Goal: Task Accomplishment & Management: Use online tool/utility

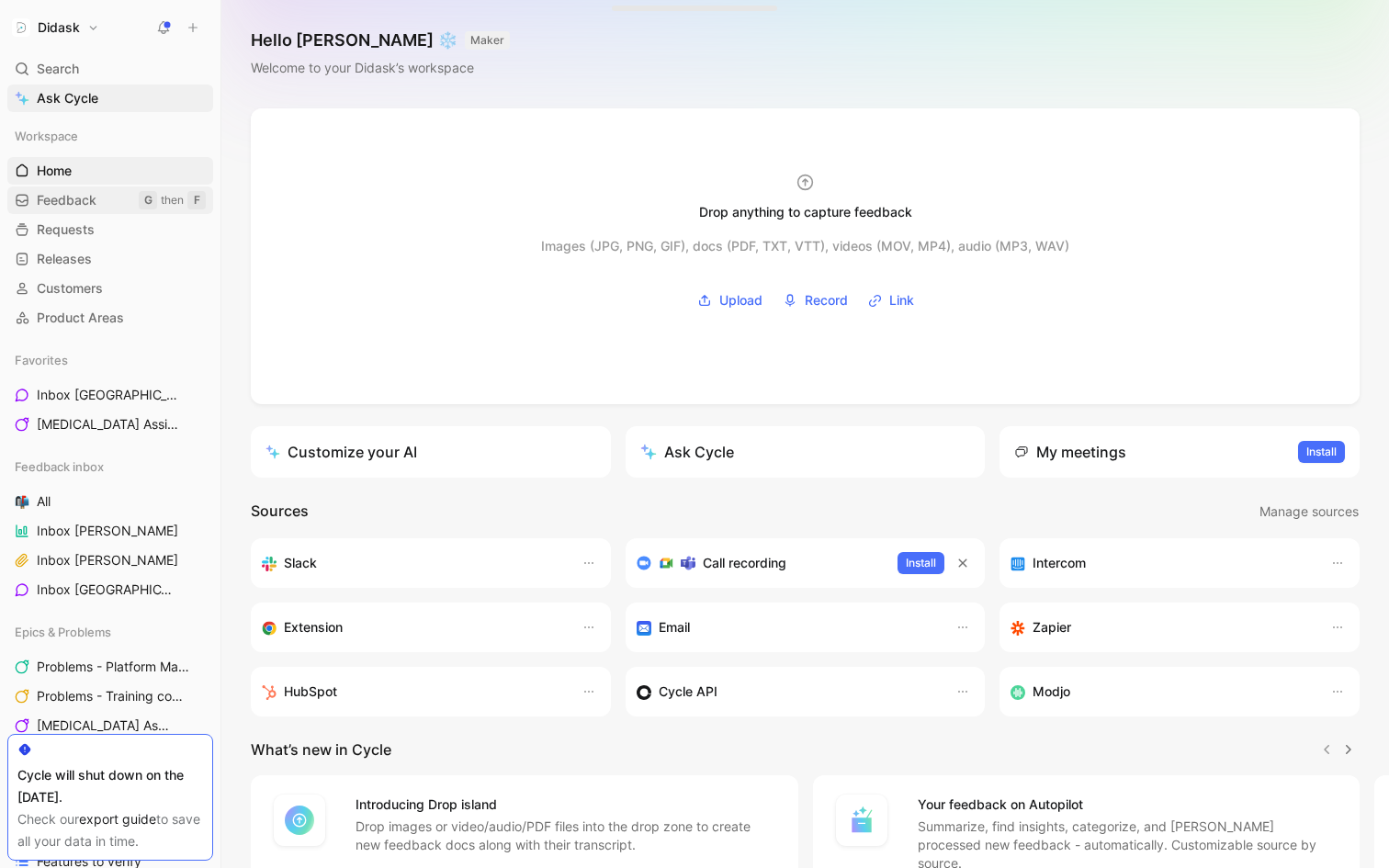
click at [90, 205] on span "Feedback" at bounding box center [66, 199] width 59 height 18
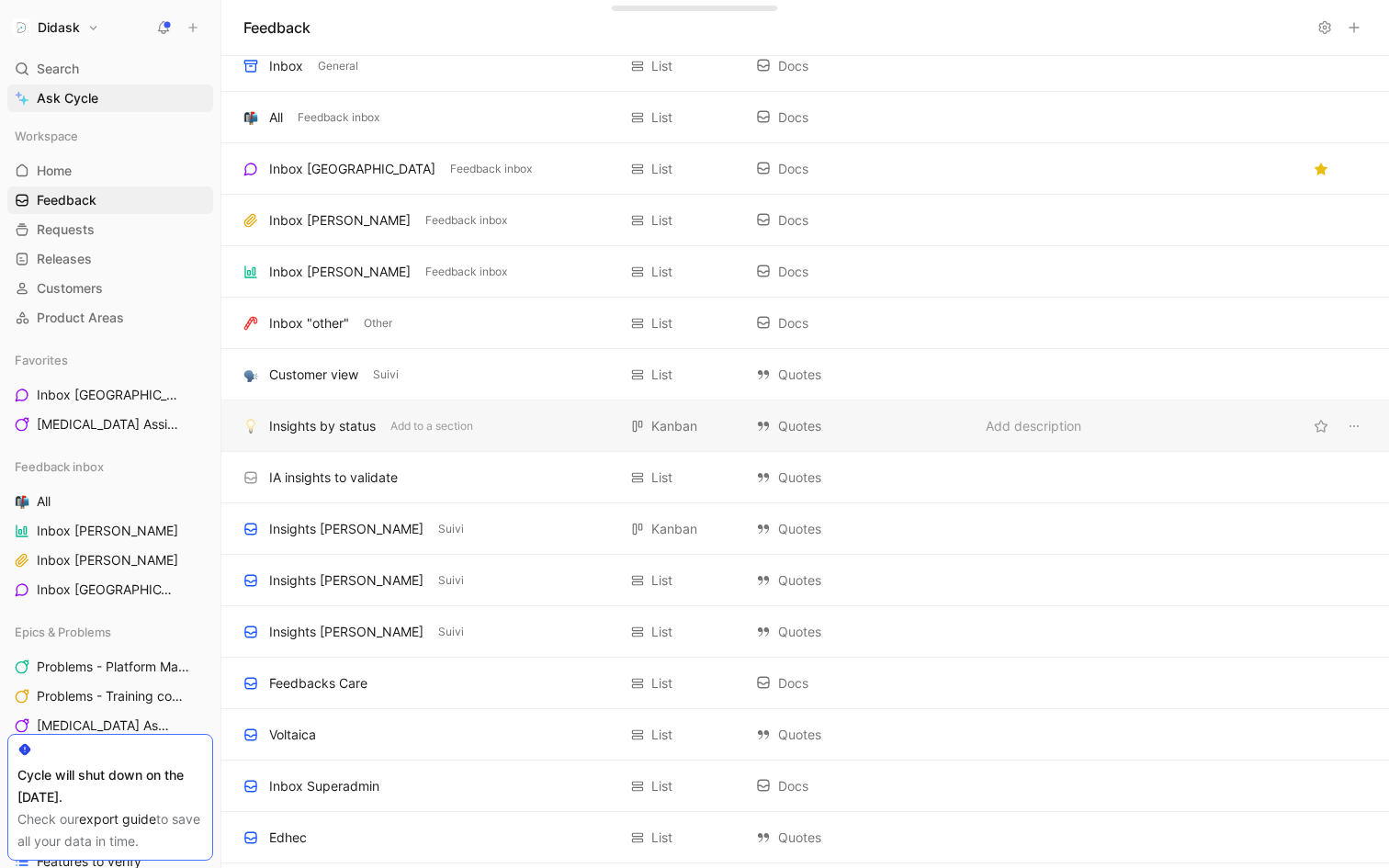
scroll to position [188, 0]
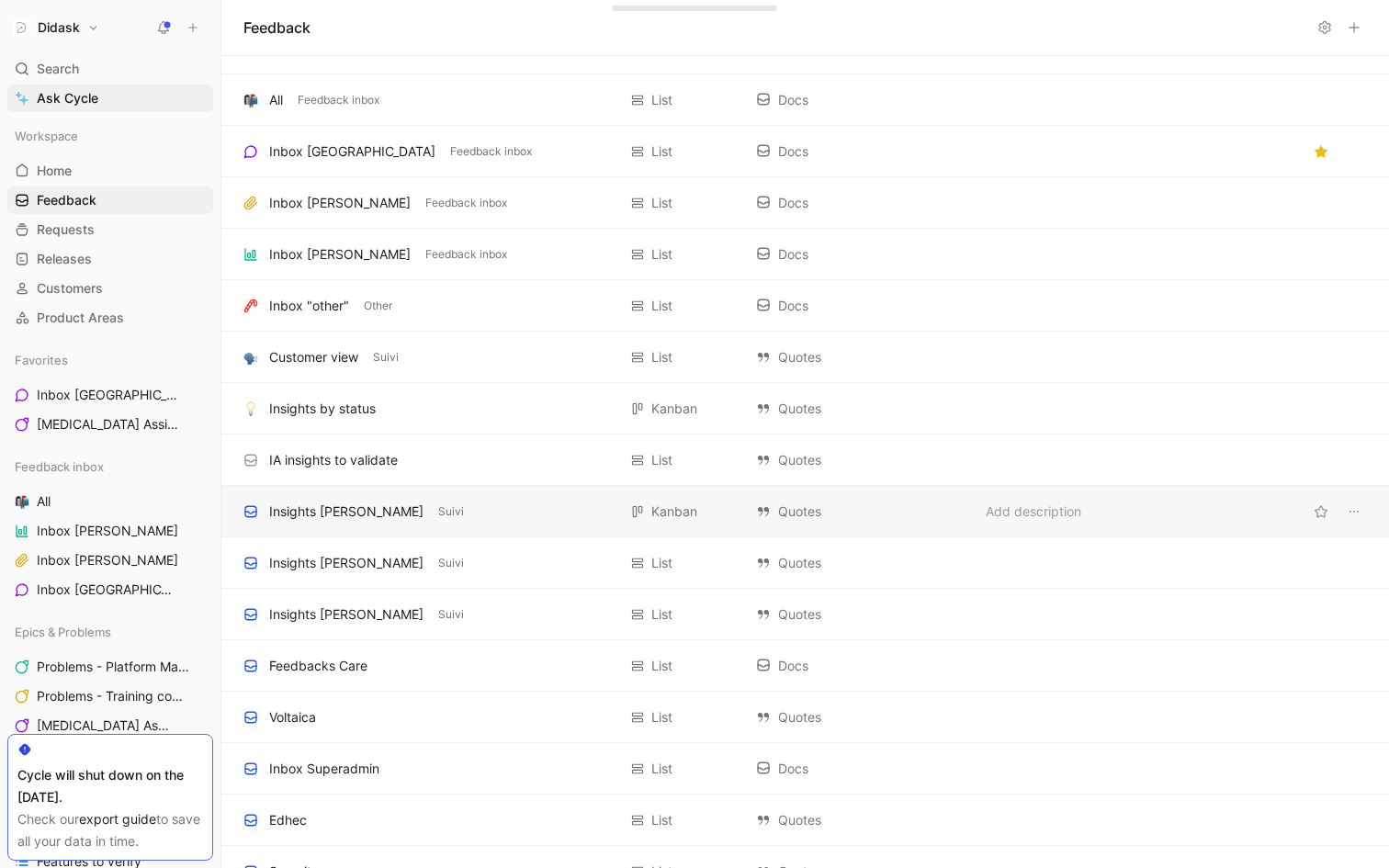
click at [323, 509] on div "Insights [PERSON_NAME]" at bounding box center [346, 511] width 155 height 22
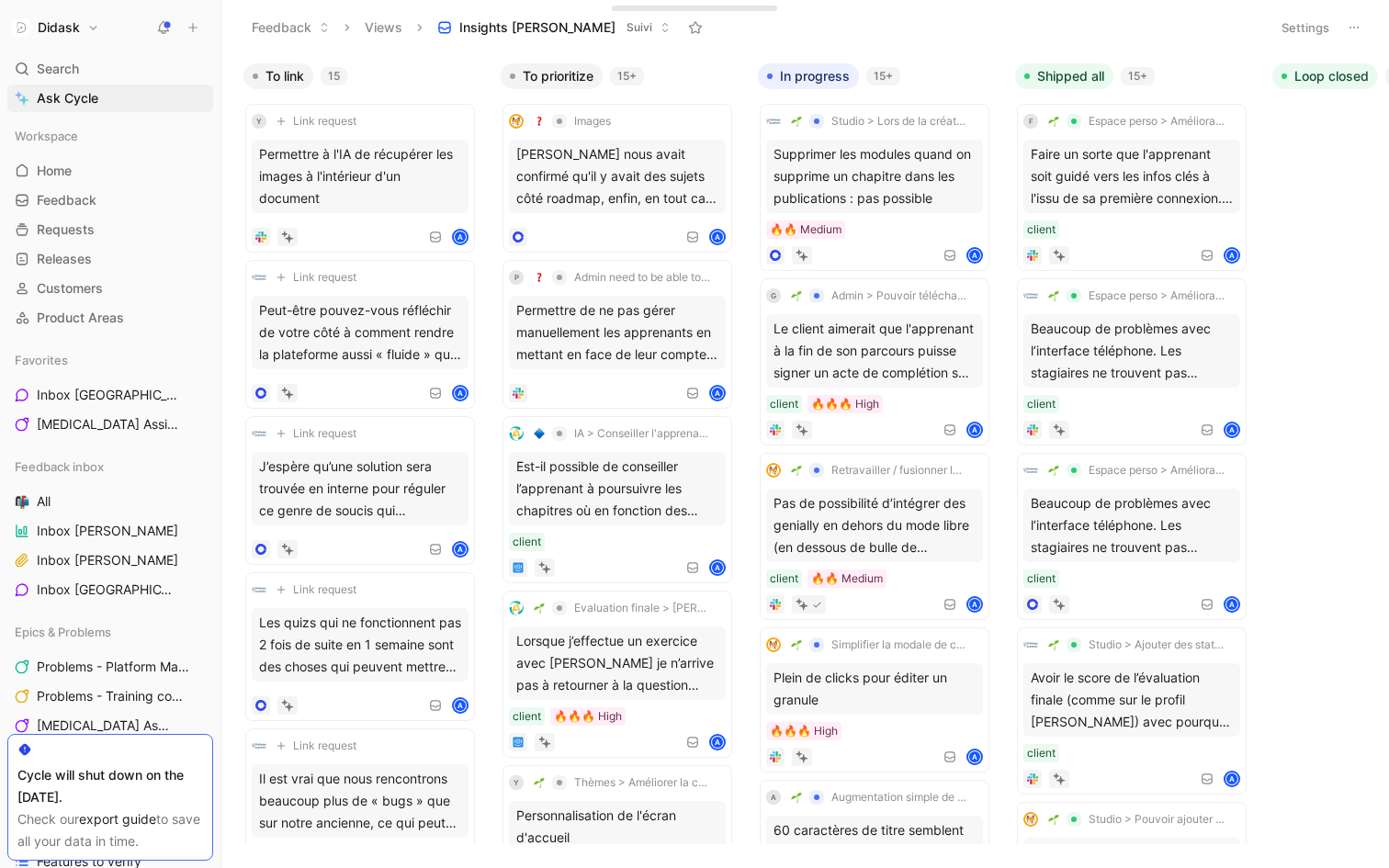
click at [1351, 30] on icon at bounding box center [1354, 27] width 15 height 15
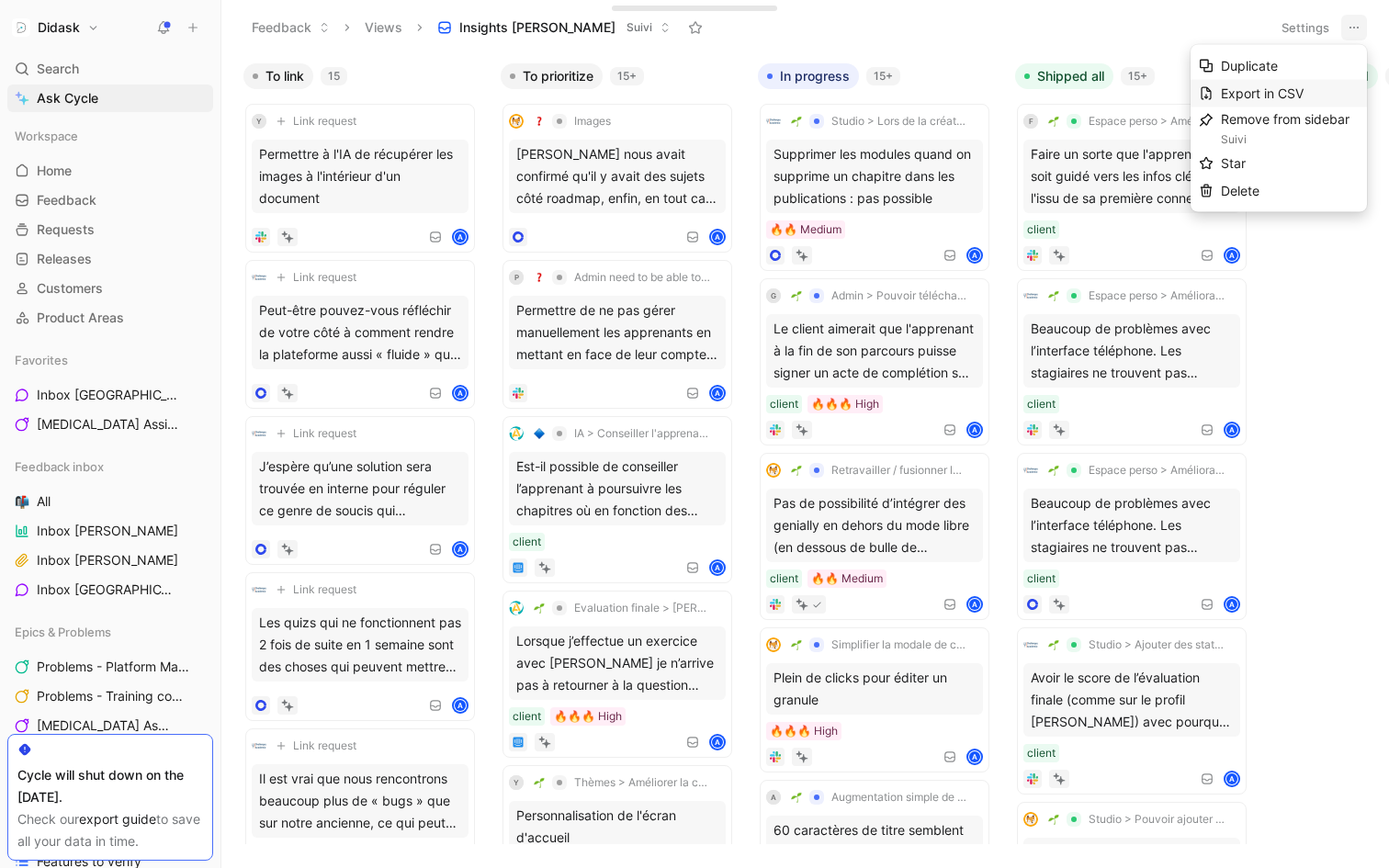
click at [1303, 87] on span "Export in CSV" at bounding box center [1263, 93] width 83 height 16
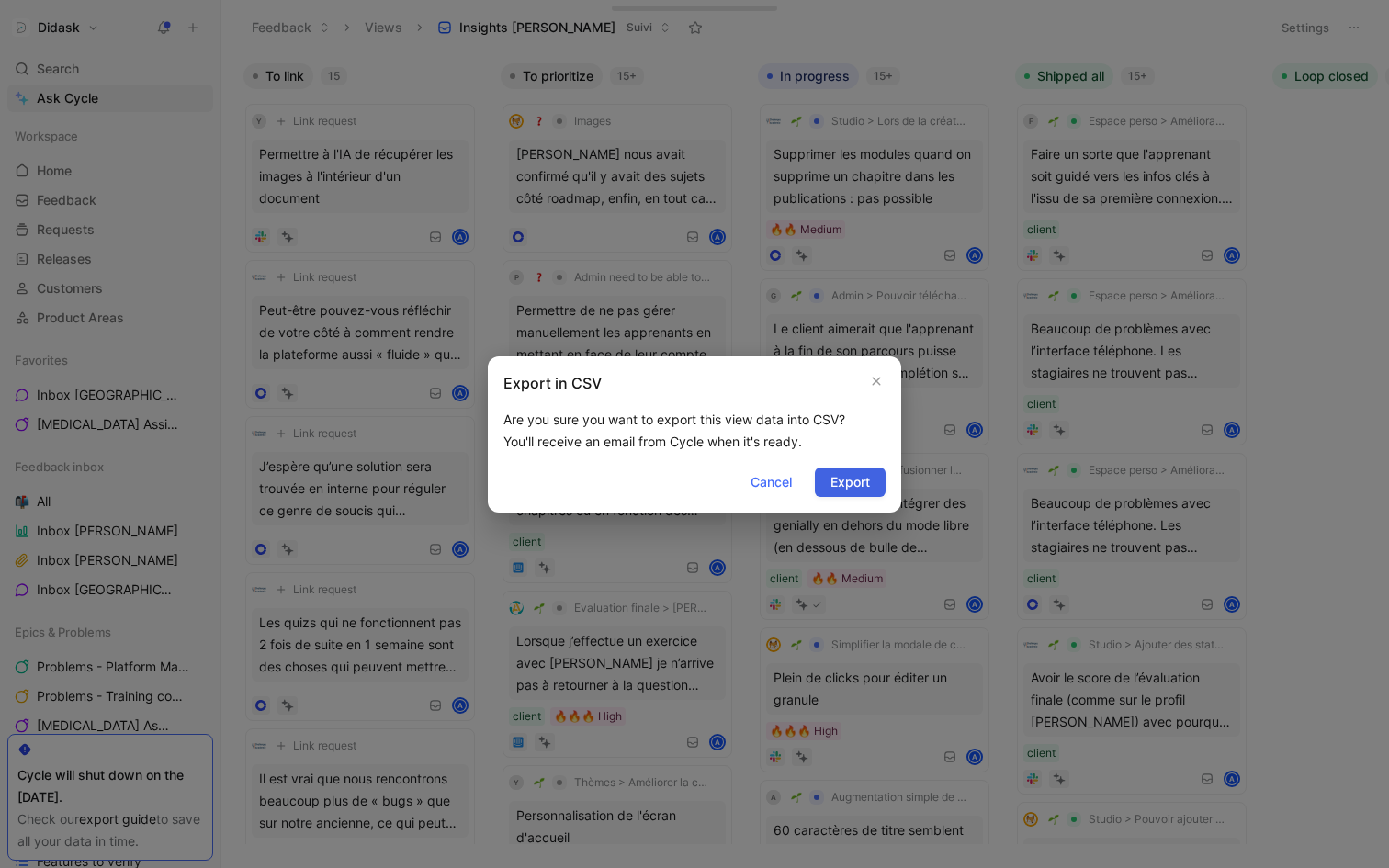
click at [866, 472] on span "Export" at bounding box center [850, 481] width 40 height 22
